Goal: Complete application form

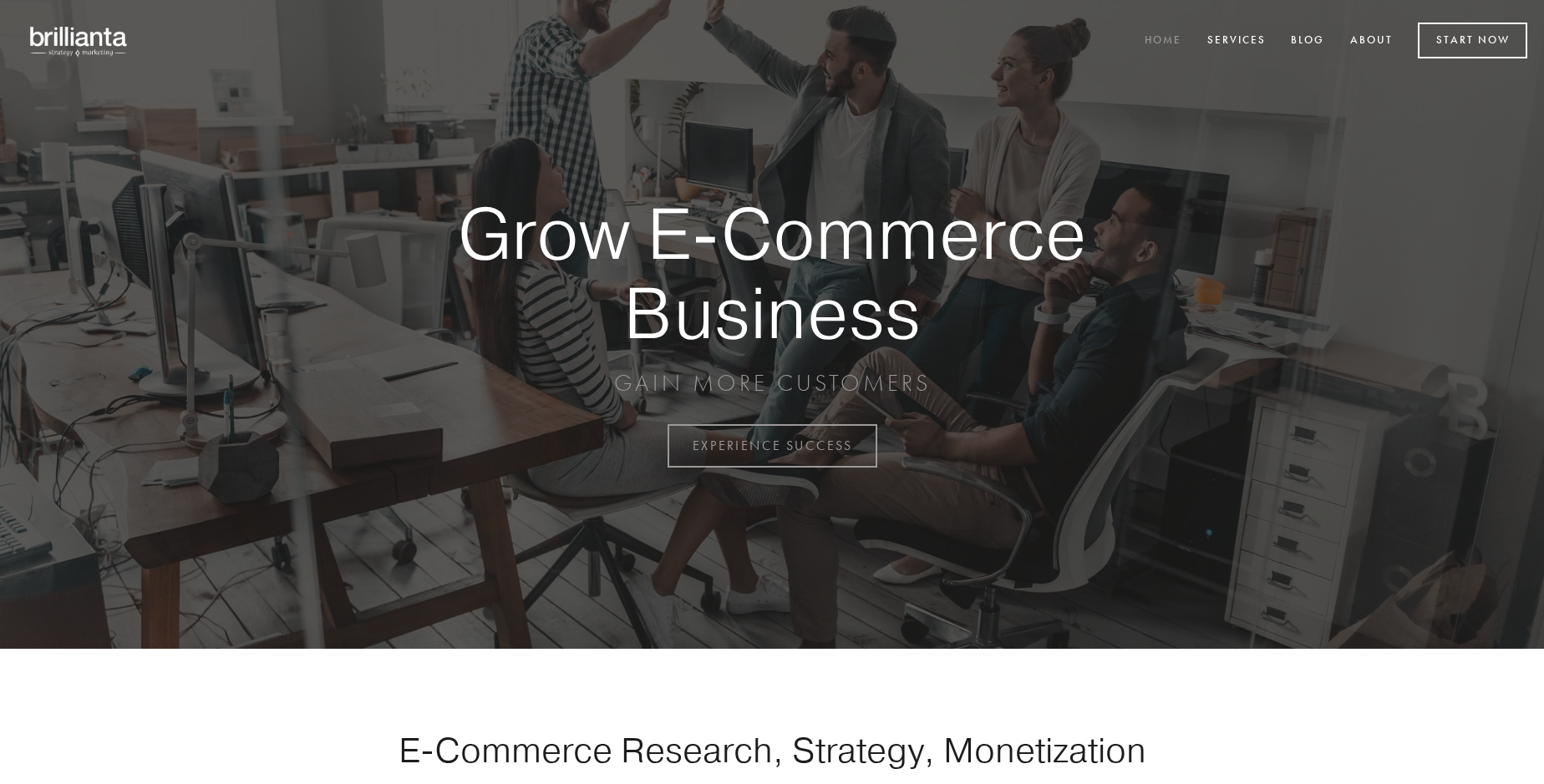
scroll to position [4379, 0]
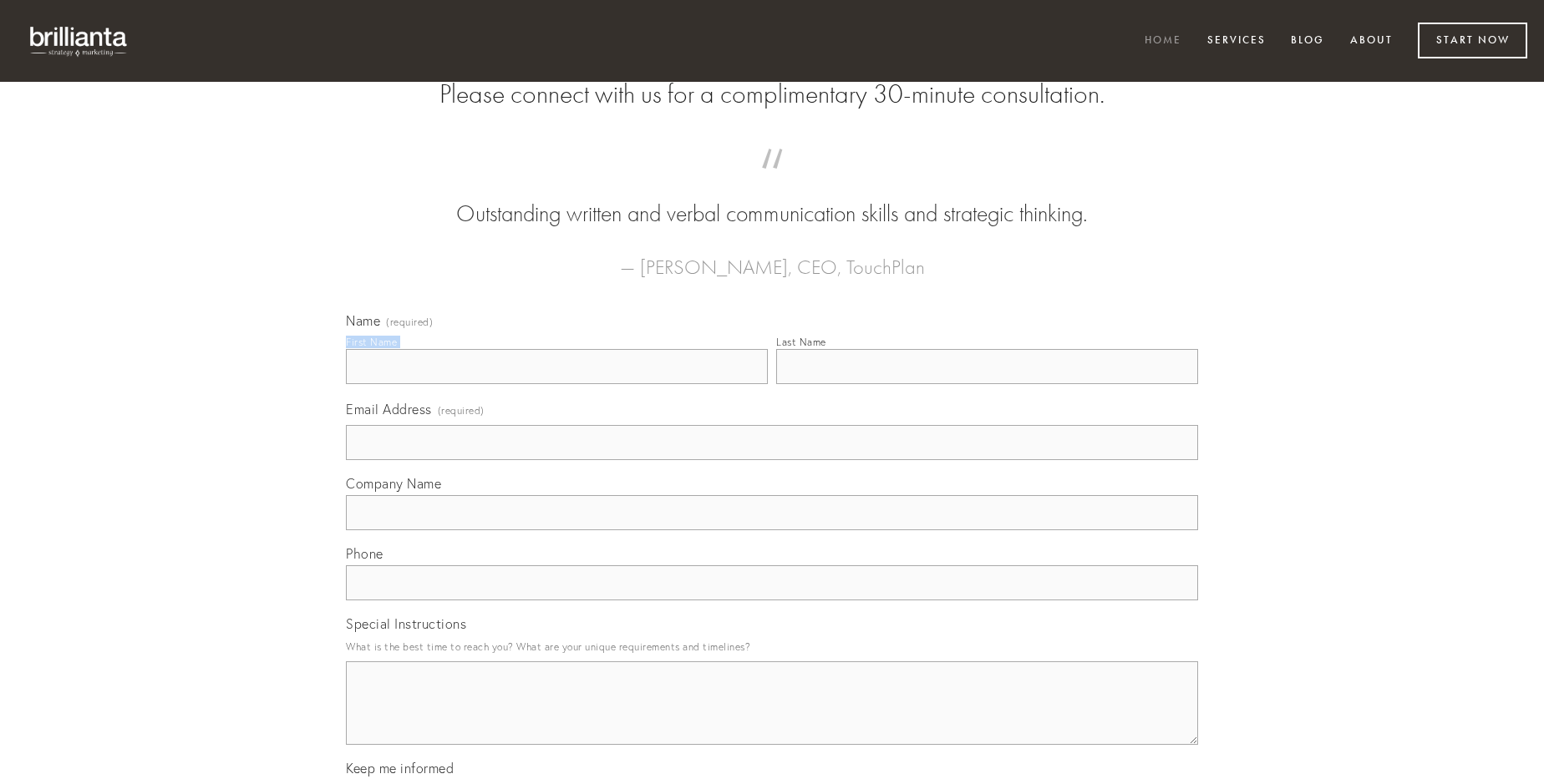
type input "[PERSON_NAME]"
click at [987, 384] on input "Last Name" at bounding box center [987, 366] width 422 height 35
type input "[PERSON_NAME]"
click at [772, 460] on input "Email Address (required)" at bounding box center [772, 442] width 852 height 35
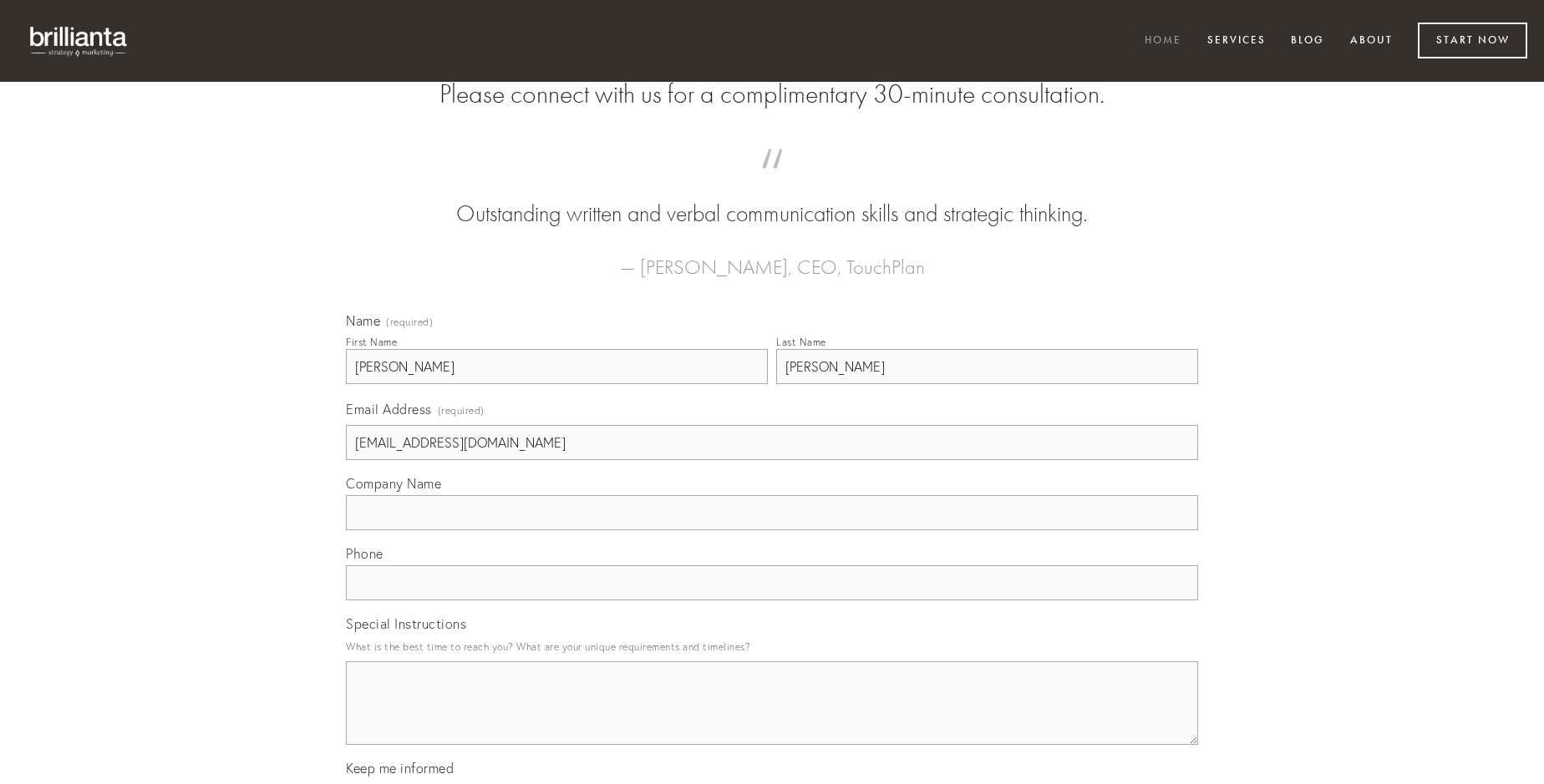
type input "[EMAIL_ADDRESS][DOMAIN_NAME]"
click at [772, 531] on input "Company Name" at bounding box center [772, 513] width 852 height 35
type input "tollo"
click at [772, 600] on input "text" at bounding box center [772, 582] width 852 height 35
click at [772, 718] on textarea "Special Instructions" at bounding box center [772, 704] width 852 height 83
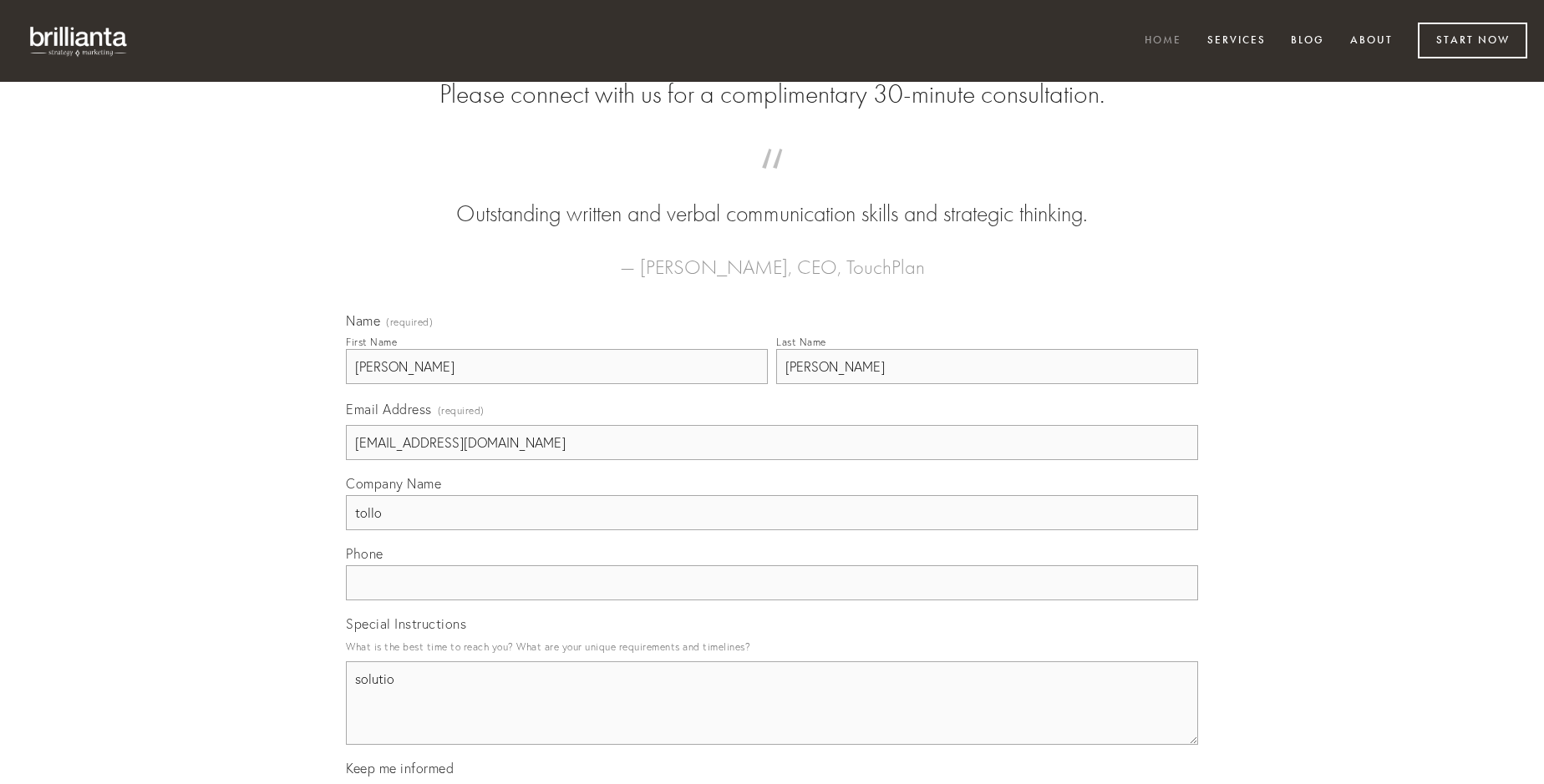
type textarea "solutio"
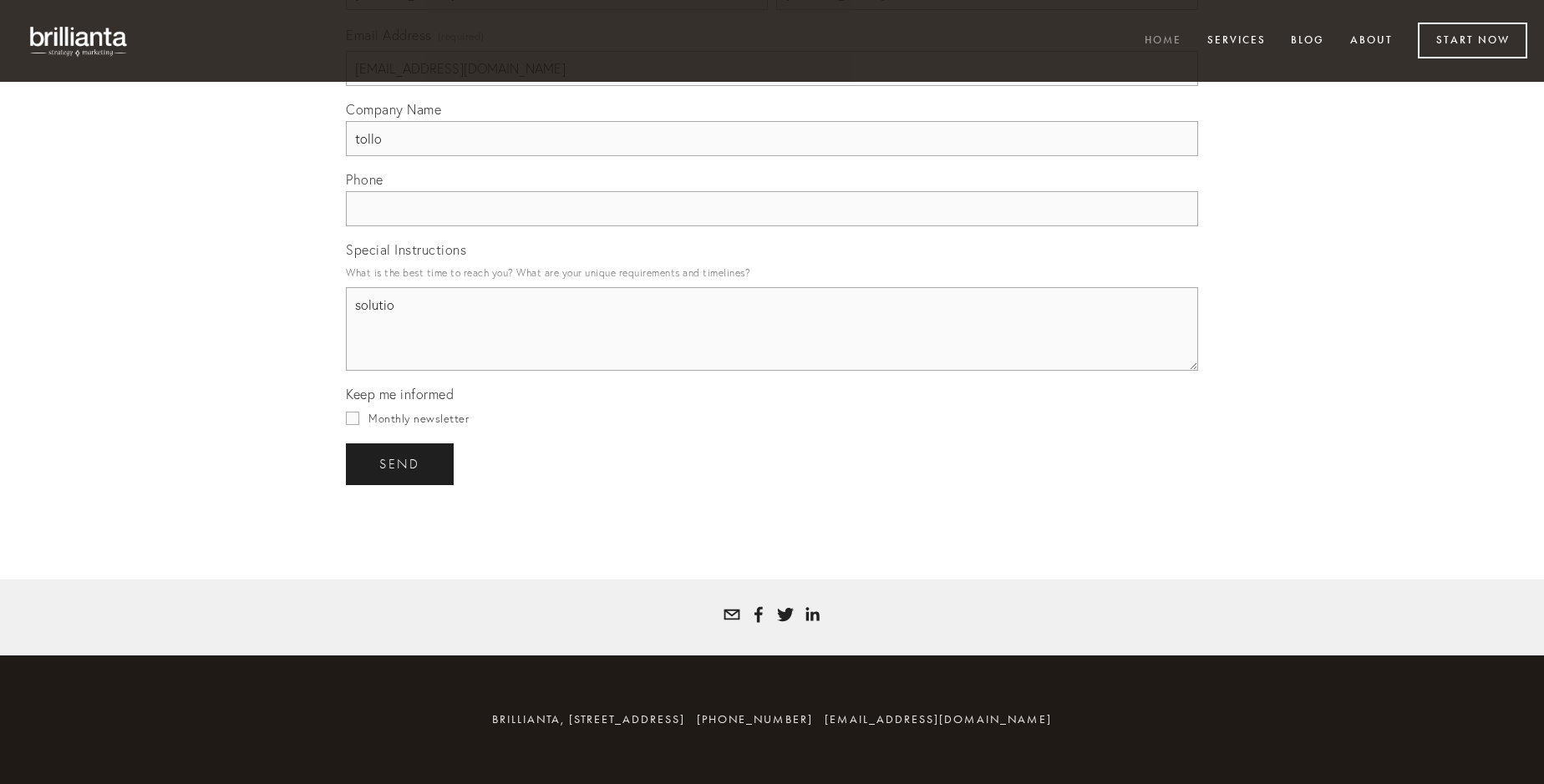
click at [401, 464] on span "send" at bounding box center [399, 464] width 41 height 15
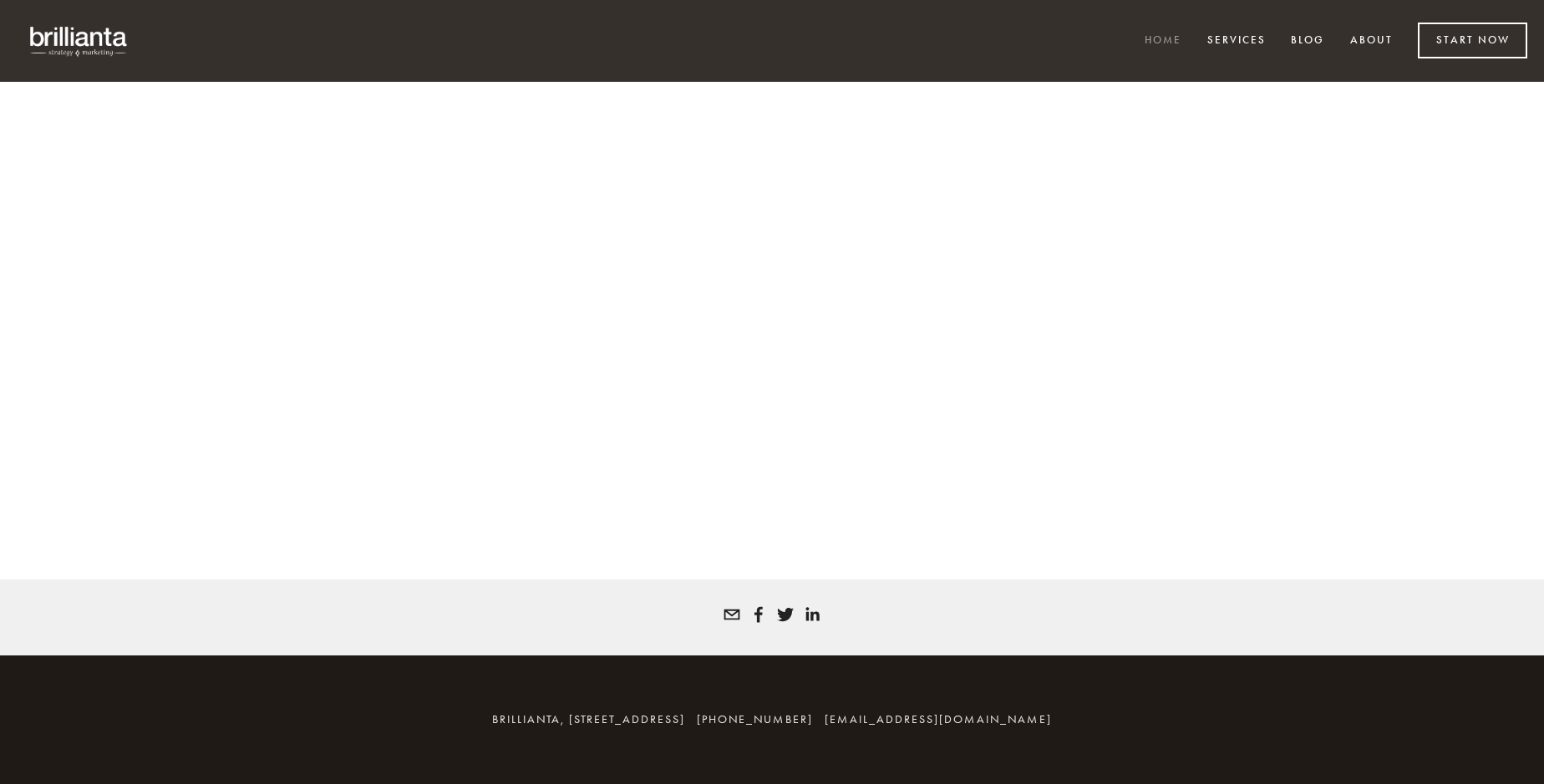
scroll to position [4357, 0]
